Goal: Information Seeking & Learning: Learn about a topic

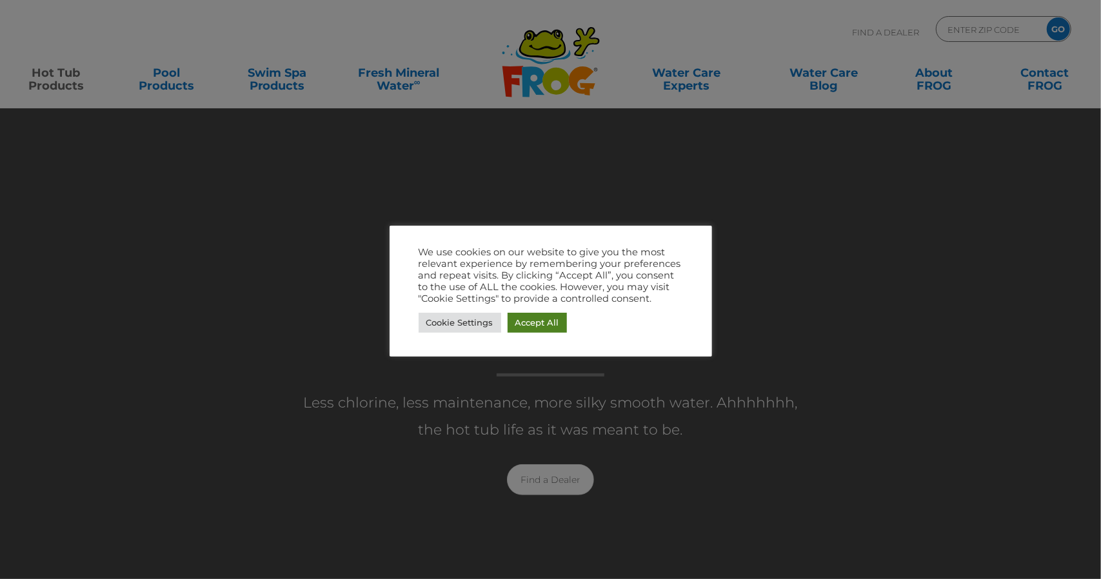
click at [540, 320] on link "Accept All" at bounding box center [536, 323] width 59 height 20
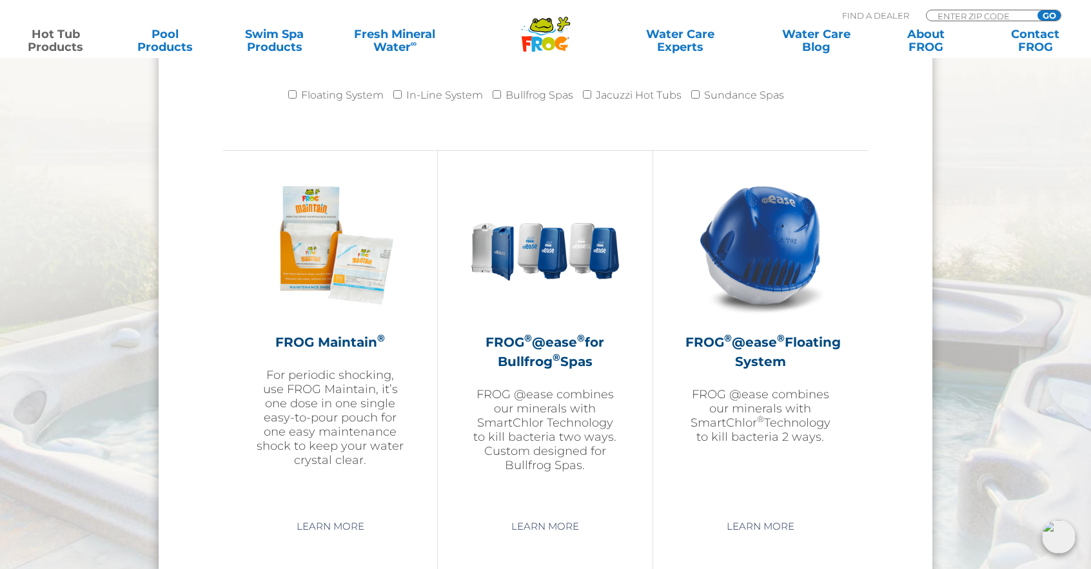
scroll to position [1419, 0]
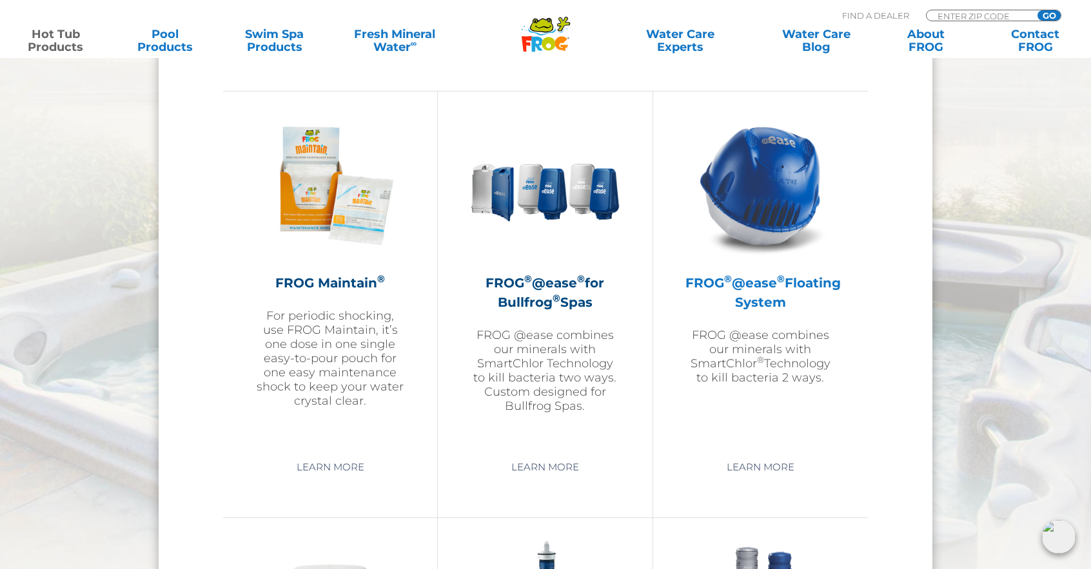
click at [781, 294] on h2 "FROG ® @ease ® Floating System" at bounding box center [760, 292] width 150 height 39
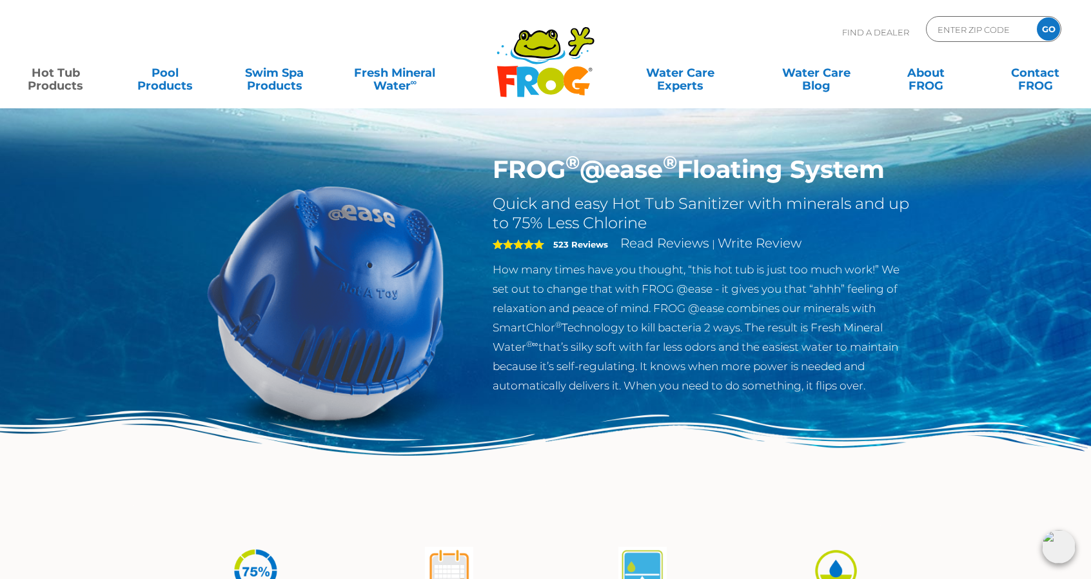
drag, startPoint x: 337, startPoint y: 281, endPoint x: 892, endPoint y: 177, distance: 564.8
click at [892, 177] on h1 "FROG ® @ease ® Floating System" at bounding box center [703, 170] width 421 height 30
copy h1 "FROG ® @ease ® Floating System"
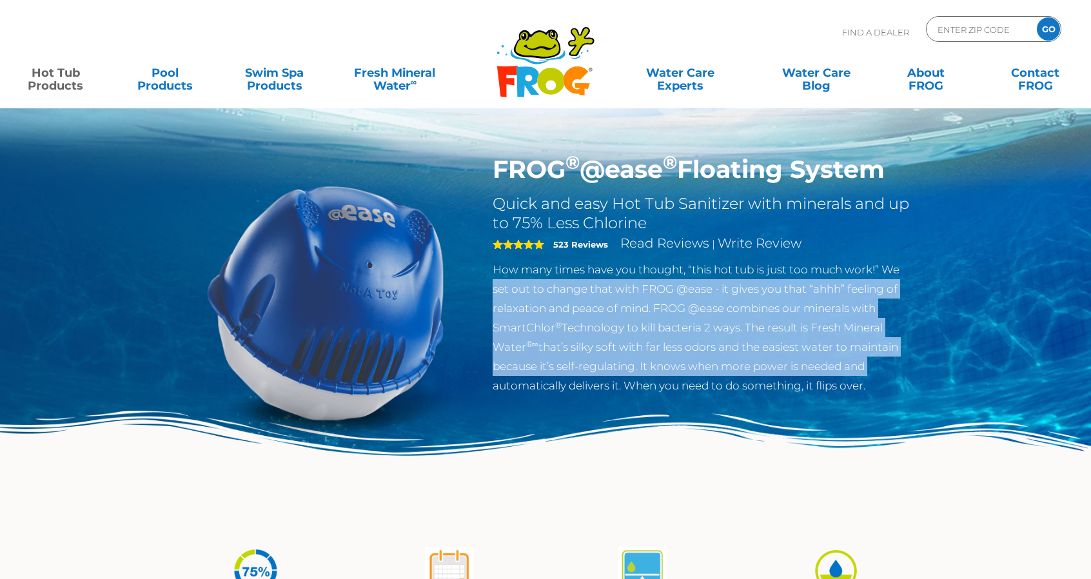
drag, startPoint x: 487, startPoint y: 279, endPoint x: 869, endPoint y: 371, distance: 392.1
click at [869, 371] on div "FROG ® @ease ® Floating System Quick and easy Hot Tub Sanitizer with minerals a…" at bounding box center [703, 278] width 440 height 247
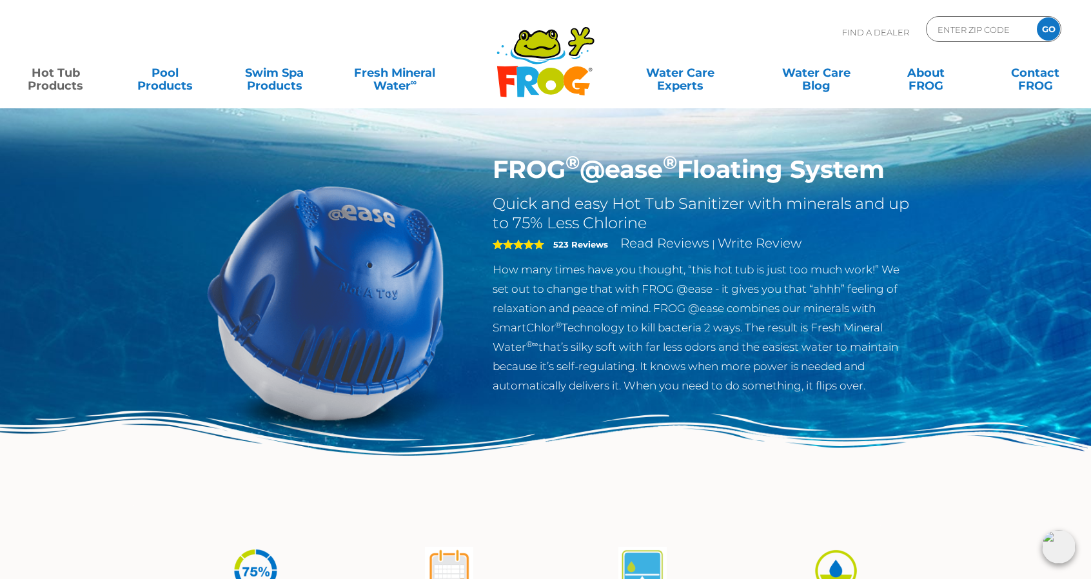
click at [878, 391] on p "How many times have you thought, “this hot tub is just too much work!” We set o…" at bounding box center [703, 327] width 421 height 135
drag, startPoint x: 877, startPoint y: 391, endPoint x: 487, endPoint y: 170, distance: 448.4
click at [487, 170] on div "FROG ® @ease ® Floating System Quick and easy Hot Tub Sanitizer with minerals a…" at bounding box center [703, 278] width 440 height 247
copy div "FROG ® @ease ® Floating System Quick and easy Hot Tub Sanitizer with minerals a…"
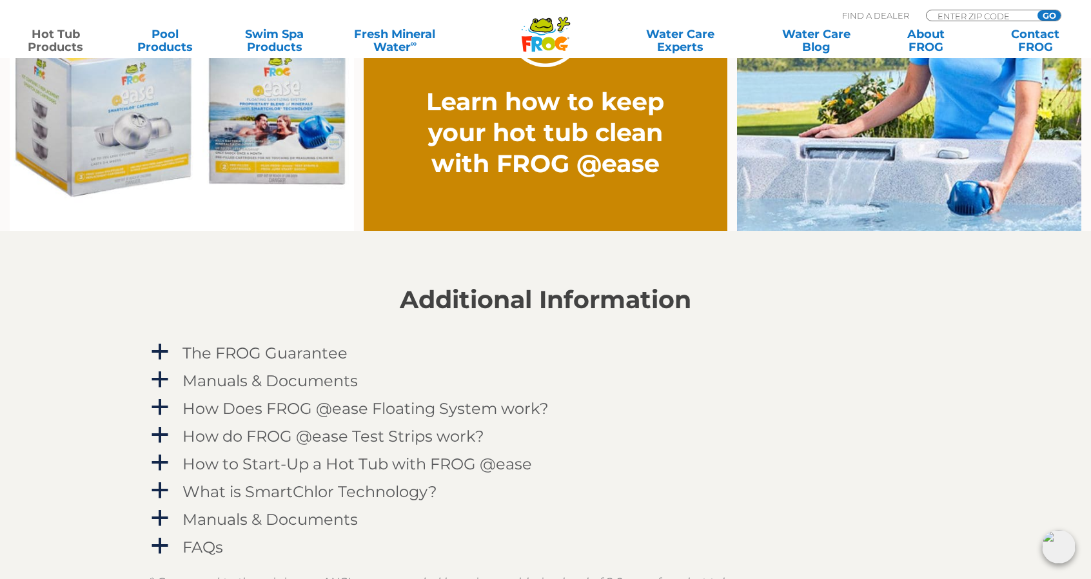
scroll to position [1161, 0]
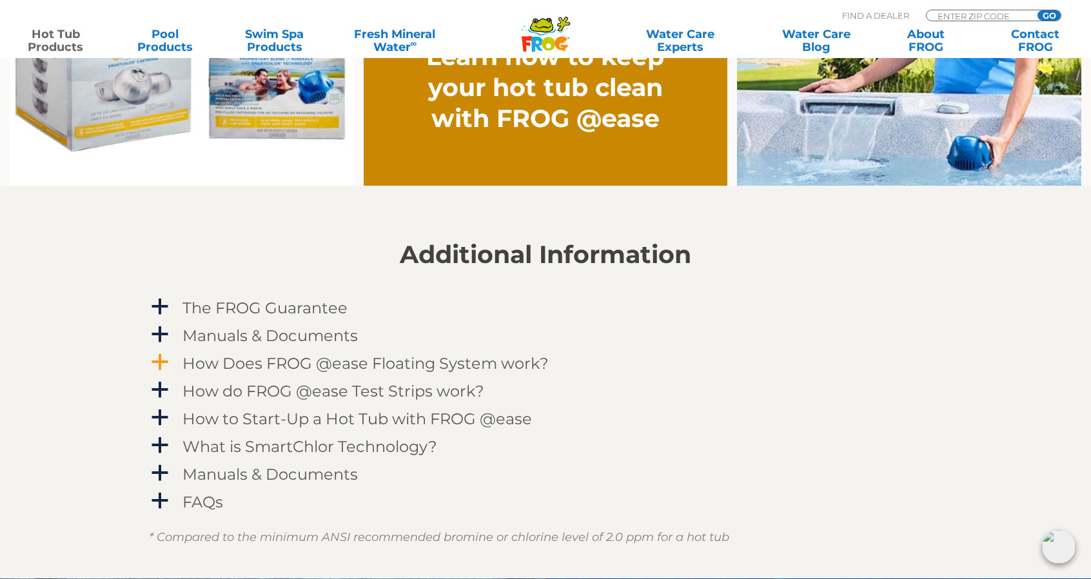
click at [169, 360] on span "a" at bounding box center [159, 362] width 19 height 19
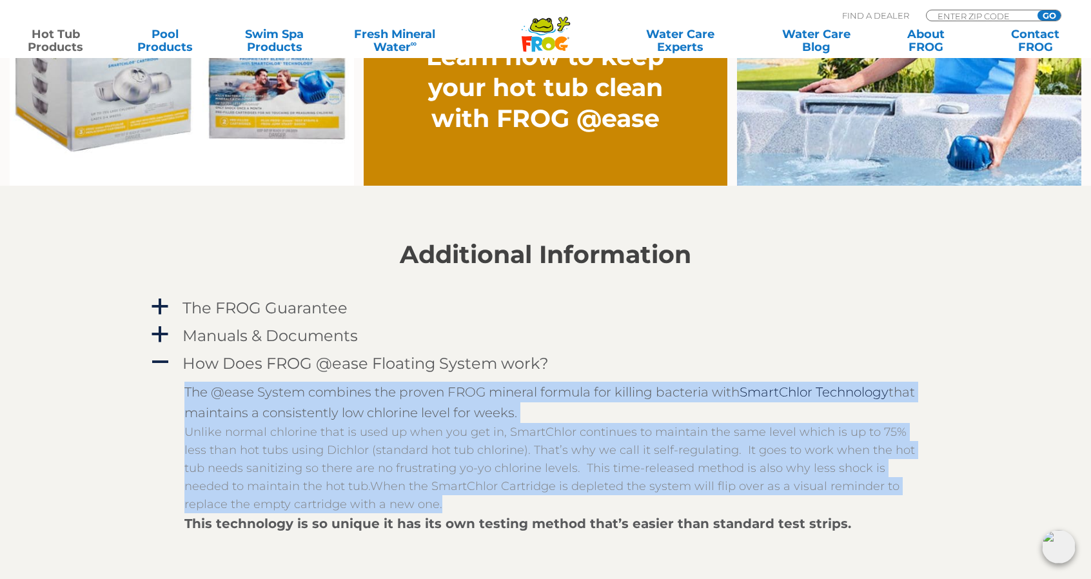
drag, startPoint x: 400, startPoint y: 499, endPoint x: 155, endPoint y: 384, distance: 271.4
click at [155, 384] on div "The @ease System combines the proven FROG mineral formula for killing bacteria …" at bounding box center [545, 562] width 793 height 374
copy div "The @ease System combines the proven FROG mineral formula for killing bacteria …"
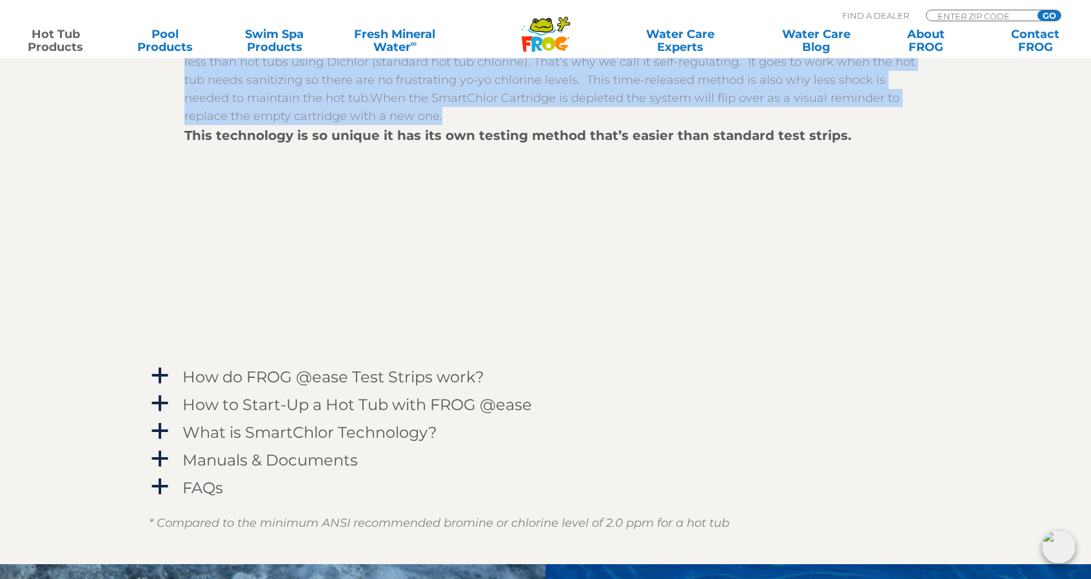
scroll to position [1612, 0]
